Goal: Information Seeking & Learning: Learn about a topic

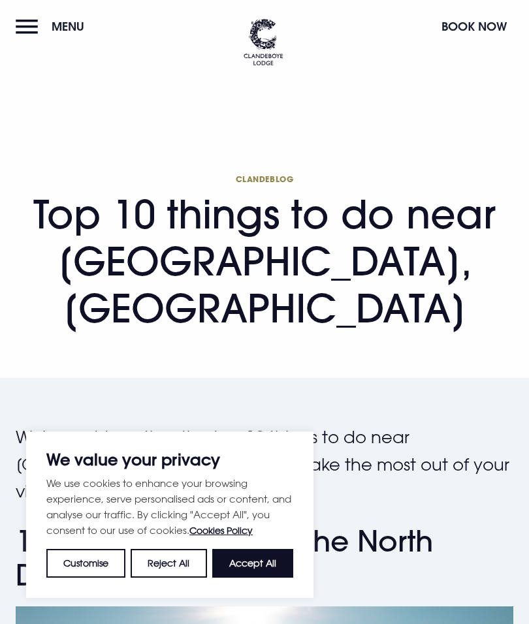
click at [283, 568] on button "Accept All" at bounding box center [252, 563] width 81 height 29
checkbox input "true"
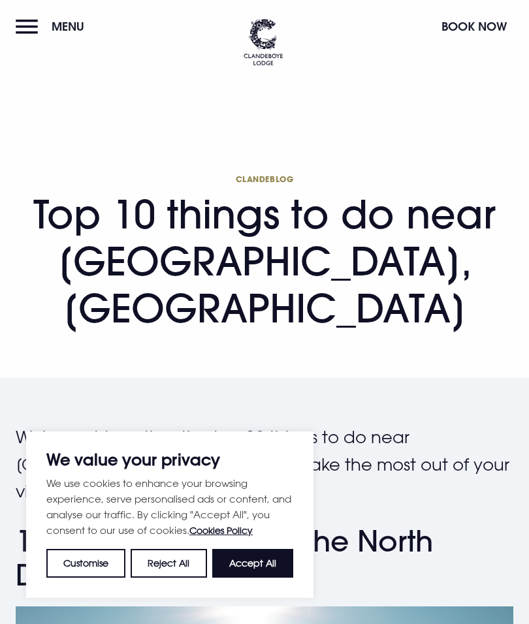
checkbox input "true"
